Goal: Navigation & Orientation: Go to known website

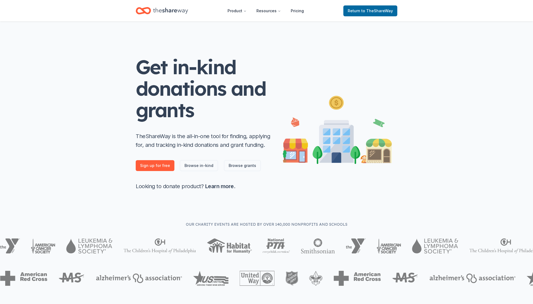
scroll to position [0, 0]
drag, startPoint x: 444, startPoint y: 14, endPoint x: 440, endPoint y: 14, distance: 4.1
click at [444, 14] on header "Product Resources Pricing Return to TheShareWay" at bounding box center [266, 11] width 533 height 22
click at [160, 13] on icon "Home" at bounding box center [170, 10] width 35 height 11
click at [180, 14] on icon "Home" at bounding box center [170, 10] width 35 height 11
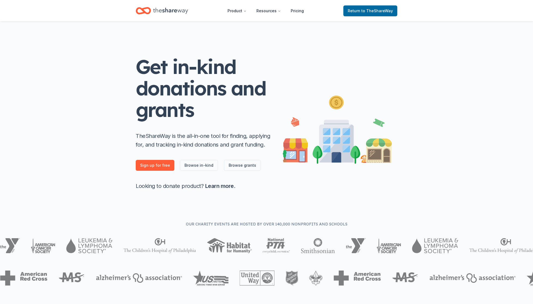
click at [178, 10] on icon "Home" at bounding box center [170, 10] width 35 height 11
click at [366, 11] on span "to TheShareWay" at bounding box center [377, 10] width 32 height 5
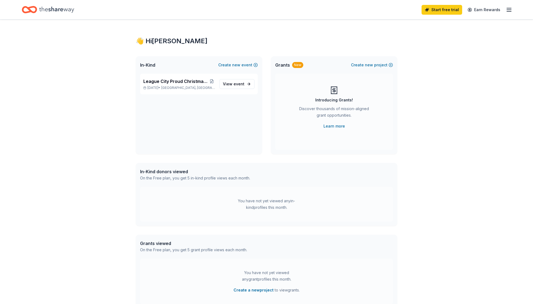
click at [509, 7] on icon "button" at bounding box center [508, 10] width 7 height 7
click at [445, 89] on button "Logout" at bounding box center [442, 90] width 14 height 7
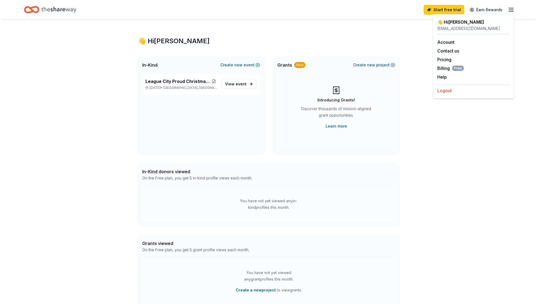
scroll to position [0, 0]
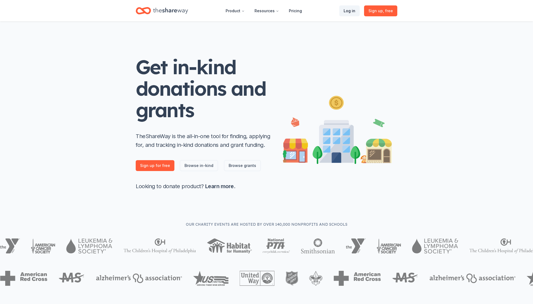
click at [343, 10] on link "Log in" at bounding box center [349, 10] width 20 height 11
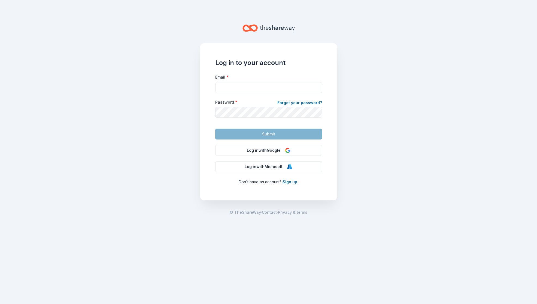
click at [367, 134] on main "Log in to your account Email * Password * Forgot your password? Submit Log in w…" at bounding box center [268, 152] width 537 height 304
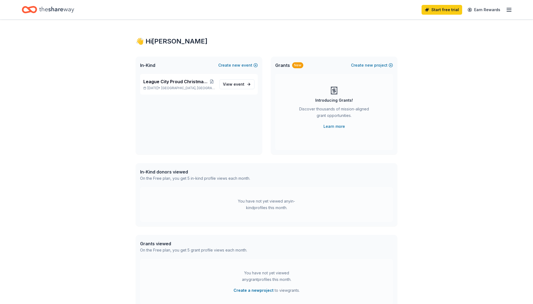
click at [464, 126] on div "👋 Hi [PERSON_NAME] In-Kind Create new event League City Proud Christmas Parade …" at bounding box center [266, 173] width 533 height 307
click at [61, 11] on icon "Home" at bounding box center [56, 10] width 35 height 6
